Goal: Information Seeking & Learning: Learn about a topic

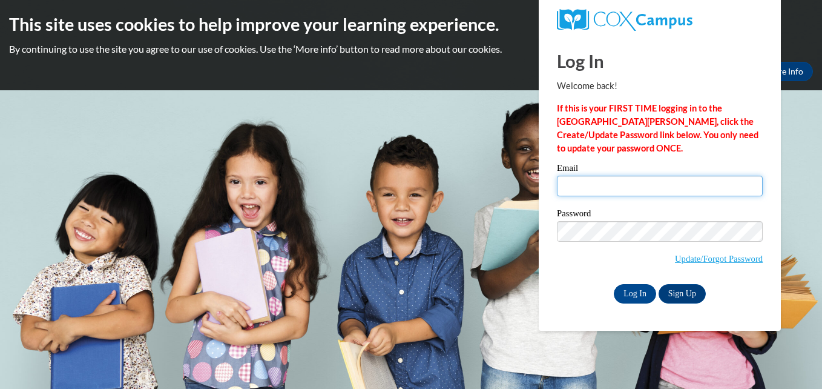
click at [585, 196] on input "Email" at bounding box center [660, 186] width 206 height 21
type input "beataget@gmail.com"
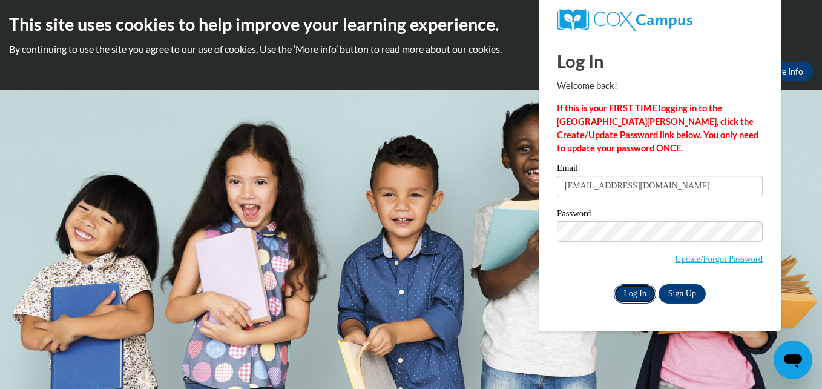
click at [635, 292] on input "Log In" at bounding box center [635, 293] width 42 height 19
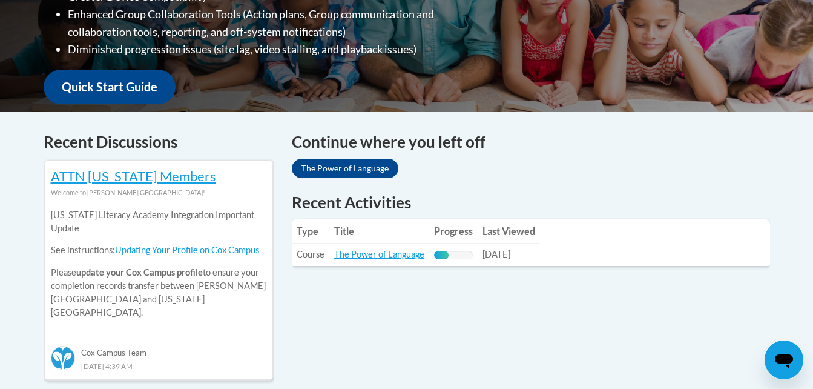
scroll to position [404, 0]
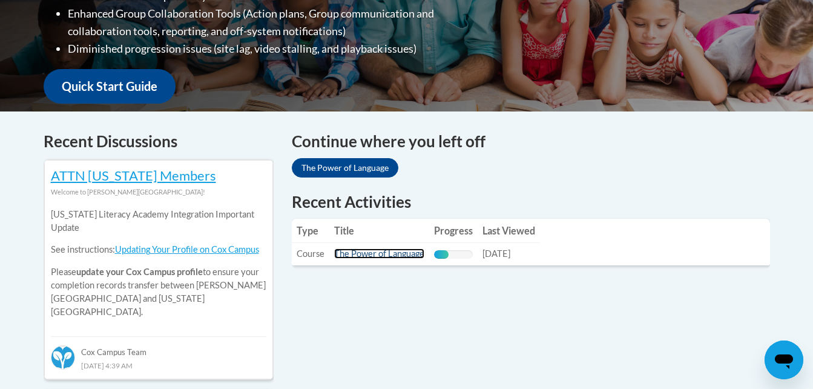
click at [370, 252] on link "The Power of Language" at bounding box center [379, 253] width 90 height 10
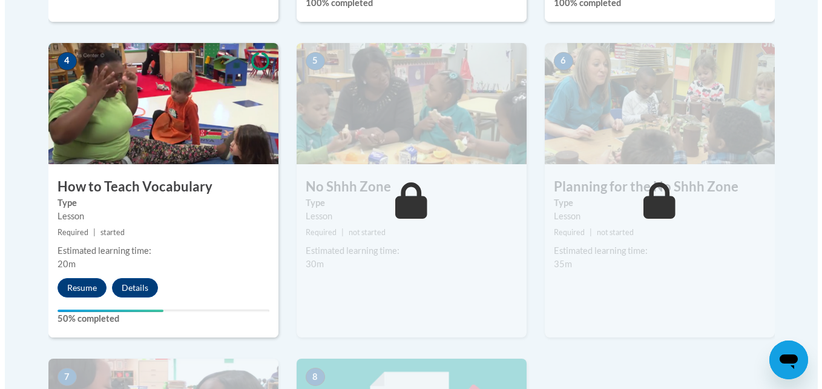
scroll to position [680, 0]
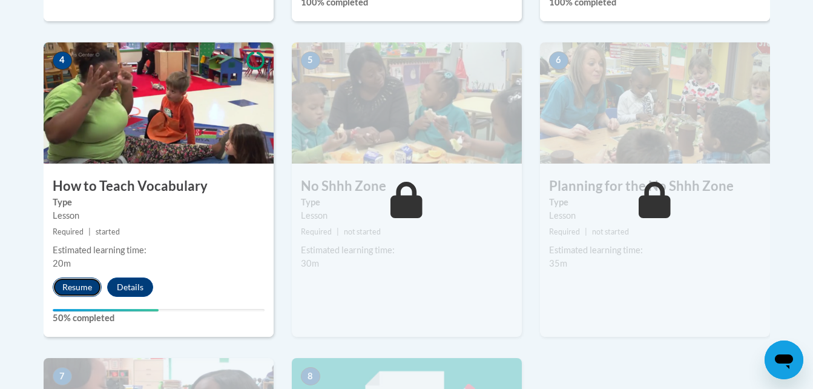
click at [73, 283] on button "Resume" at bounding box center [77, 286] width 49 height 19
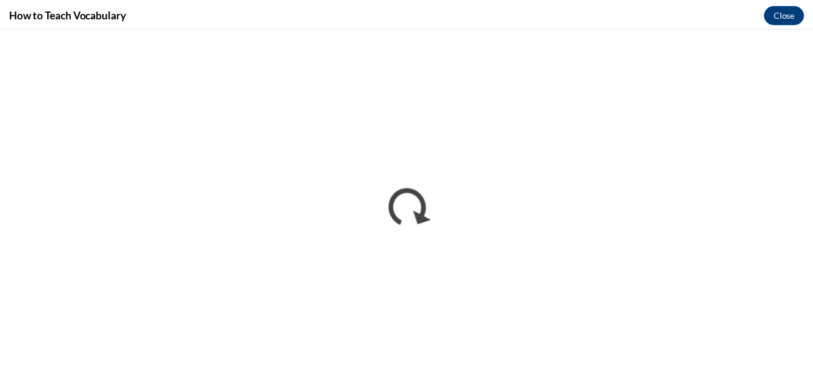
scroll to position [0, 0]
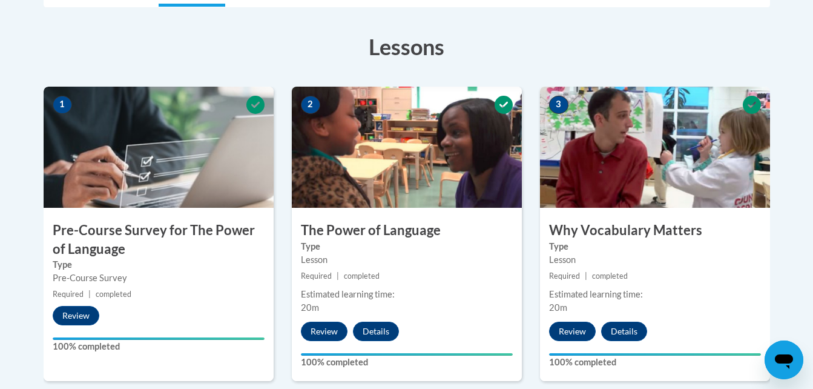
scroll to position [320, 0]
